Goal: Navigation & Orientation: Find specific page/section

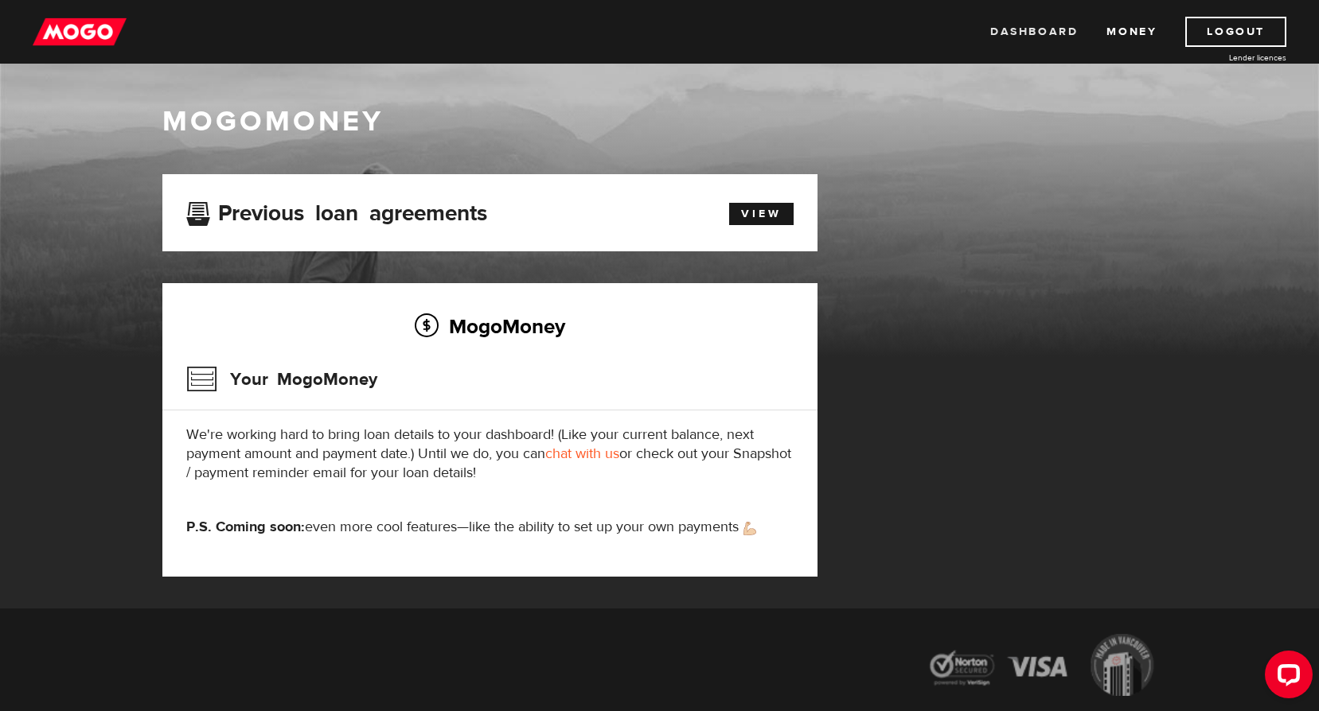
click at [1015, 33] on link "Dashboard" at bounding box center [1034, 32] width 88 height 30
click at [1124, 30] on link "Money" at bounding box center [1131, 32] width 50 height 30
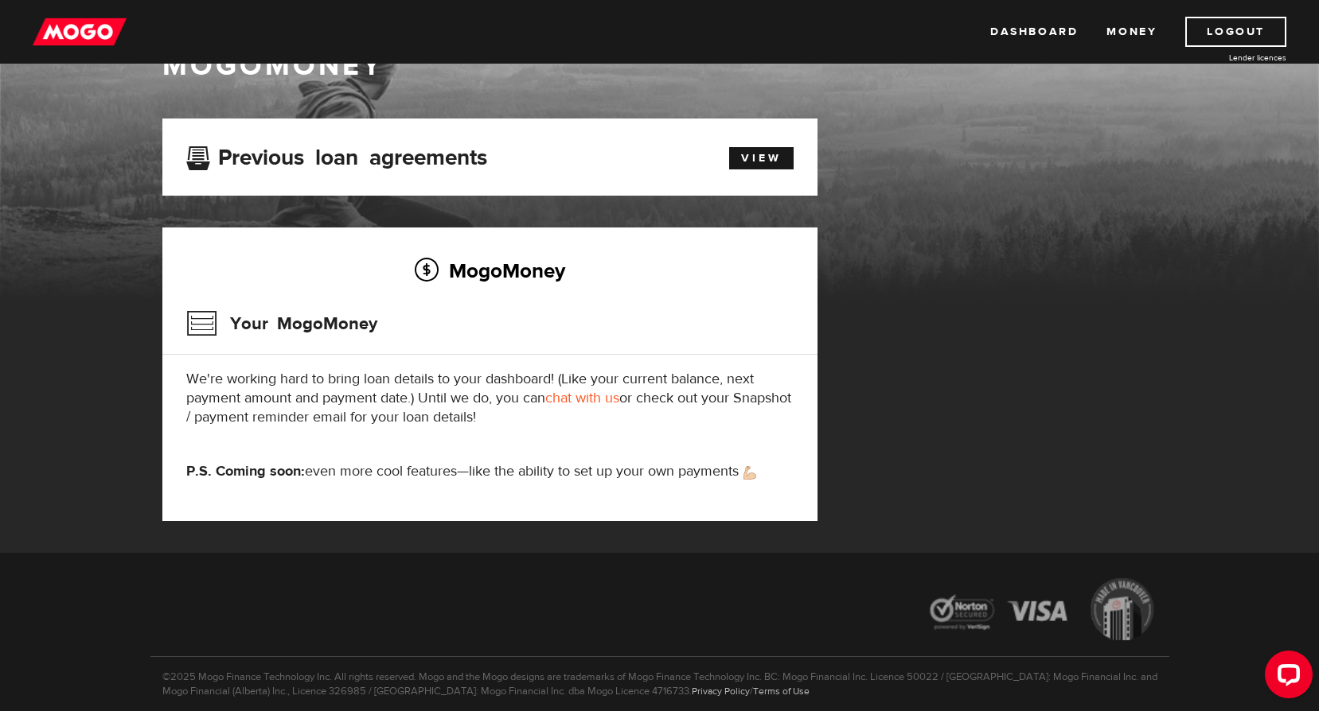
scroll to position [80, 0]
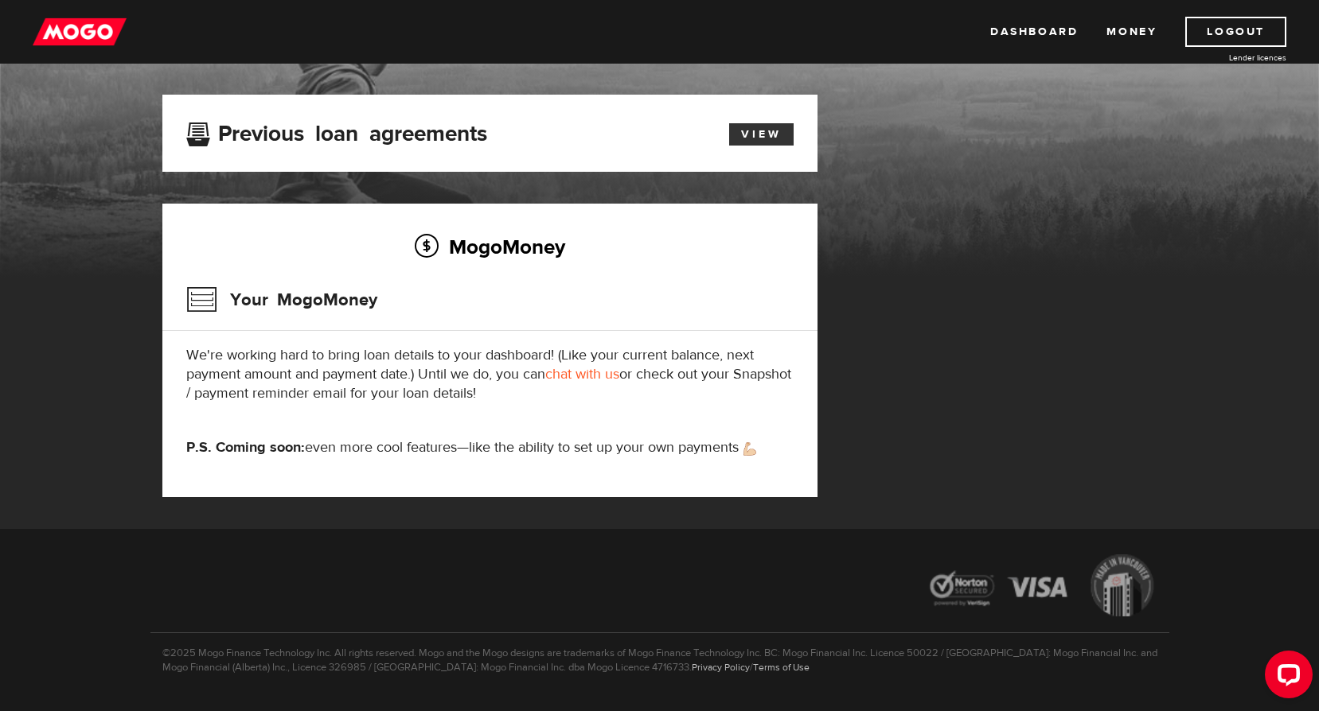
click at [776, 131] on link "View" at bounding box center [761, 134] width 64 height 22
